Goal: Task Accomplishment & Management: Manage account settings

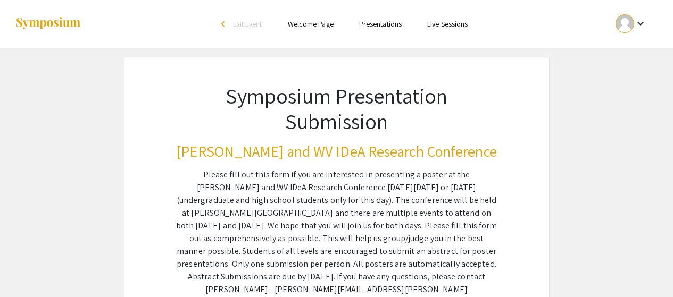
click at [373, 24] on link "Presentations" at bounding box center [380, 24] width 43 height 10
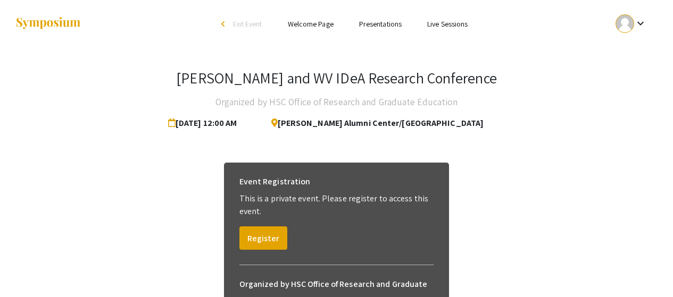
click at [621, 26] on div at bounding box center [624, 23] width 19 height 19
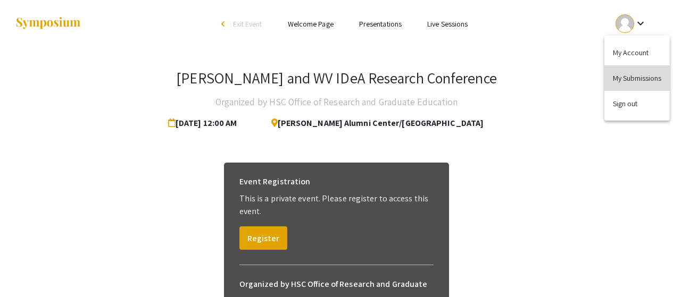
click at [622, 85] on button "My Submissions" at bounding box center [636, 78] width 65 height 26
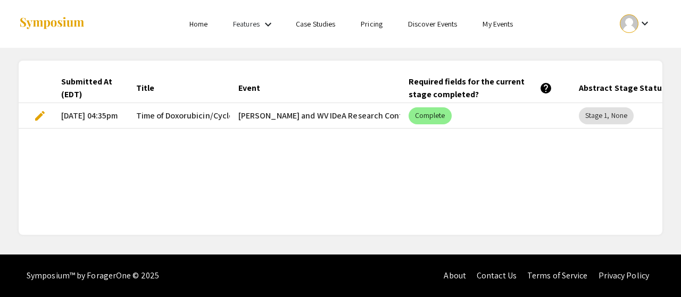
scroll to position [0, 78]
